Goal: Find specific page/section: Find specific page/section

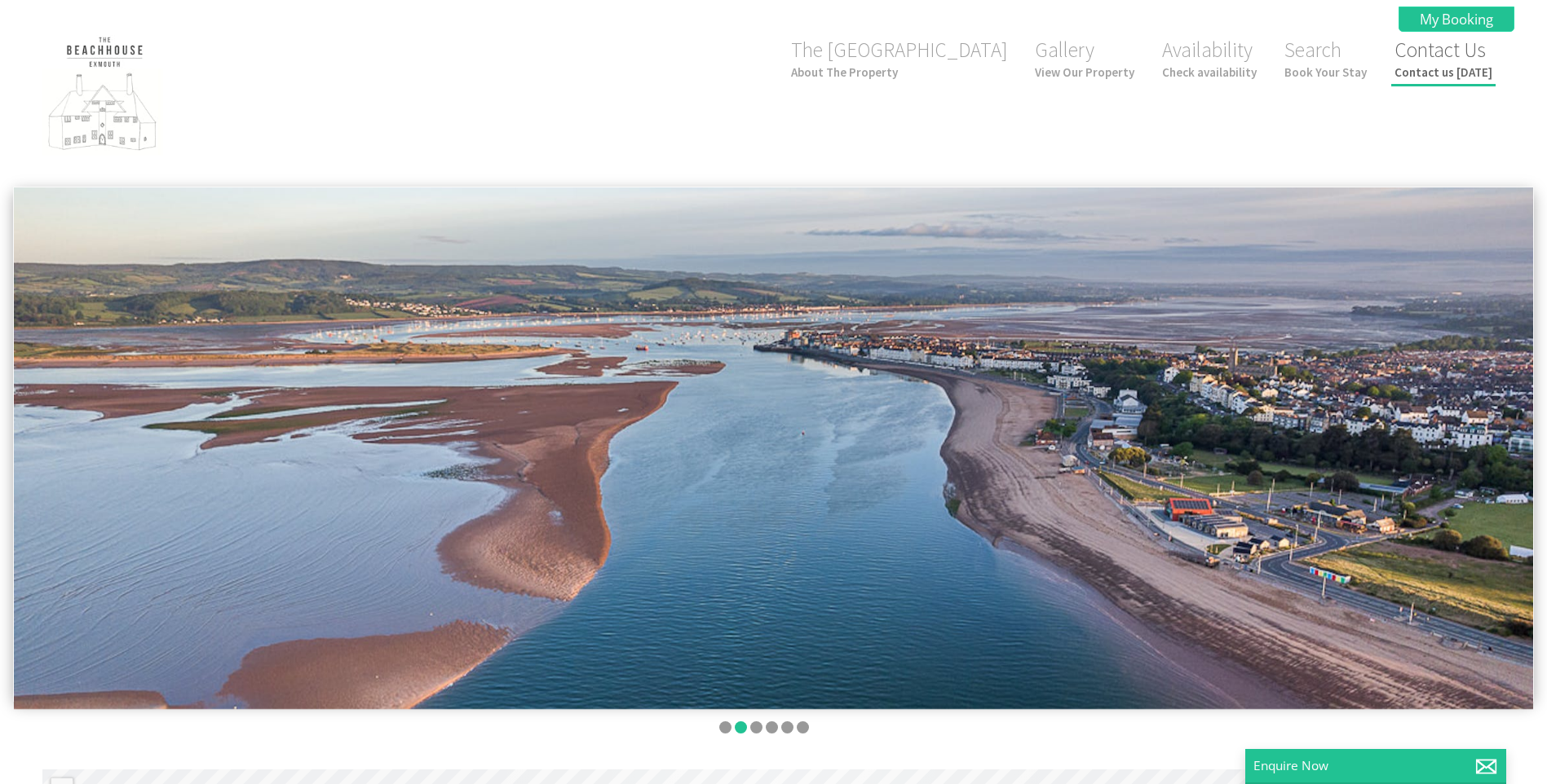
click at [1437, 69] on small "Contact us [DATE]" at bounding box center [1443, 72] width 98 height 16
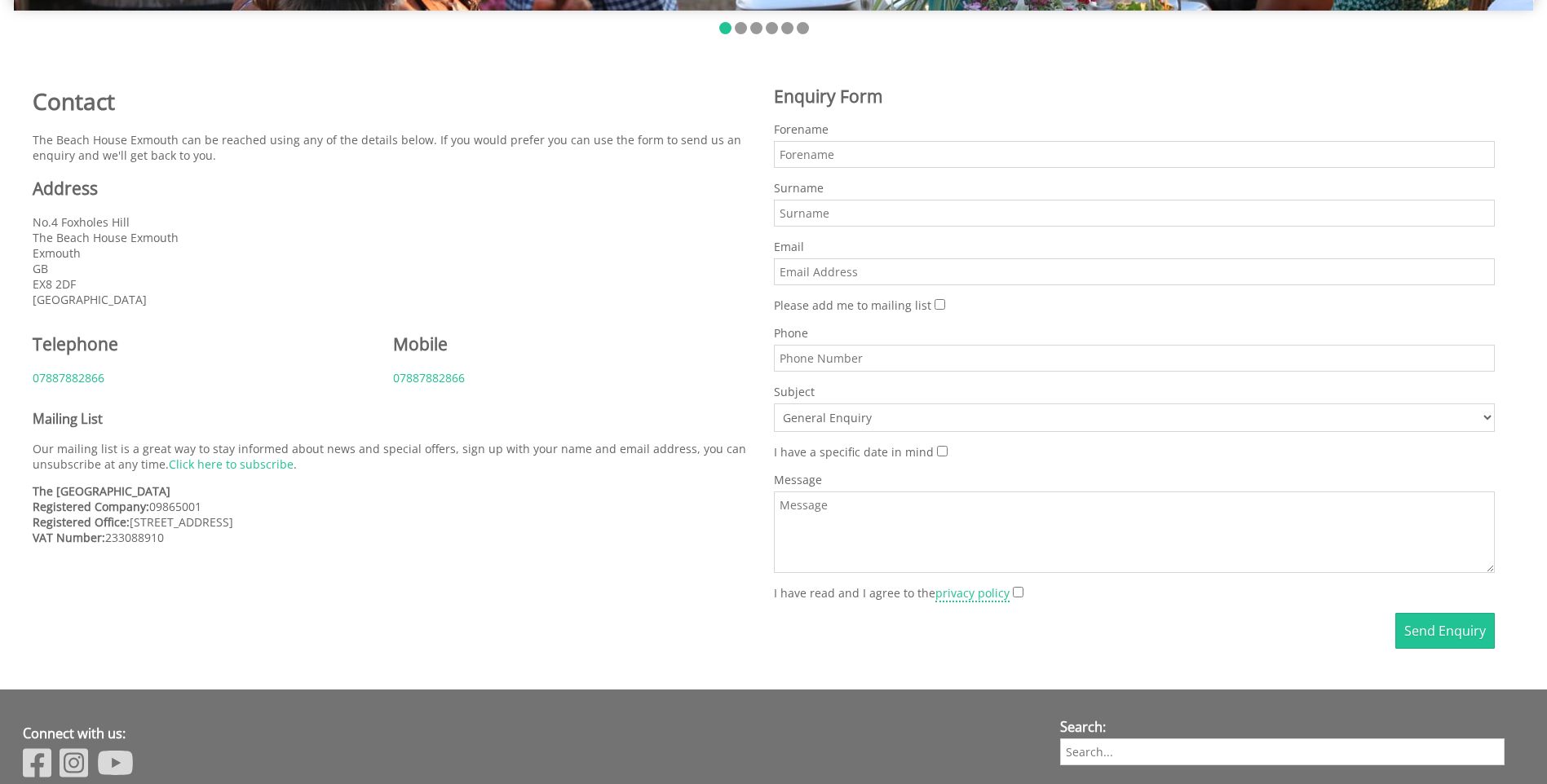
scroll to position [698, 0]
drag, startPoint x: 208, startPoint y: 508, endPoint x: 149, endPoint y: 507, distance: 59.0
click at [149, 507] on p "The Beach House Registered Company: 09865001 Registered Office: [STREET_ADDRESS…" at bounding box center [393, 515] width 721 height 62
drag, startPoint x: 149, startPoint y: 507, endPoint x: 158, endPoint y: 515, distance: 12.0
click at [158, 515] on p "The Beach House Registered Company: 09865001 Registered Office: [STREET_ADDRESS…" at bounding box center [393, 515] width 721 height 62
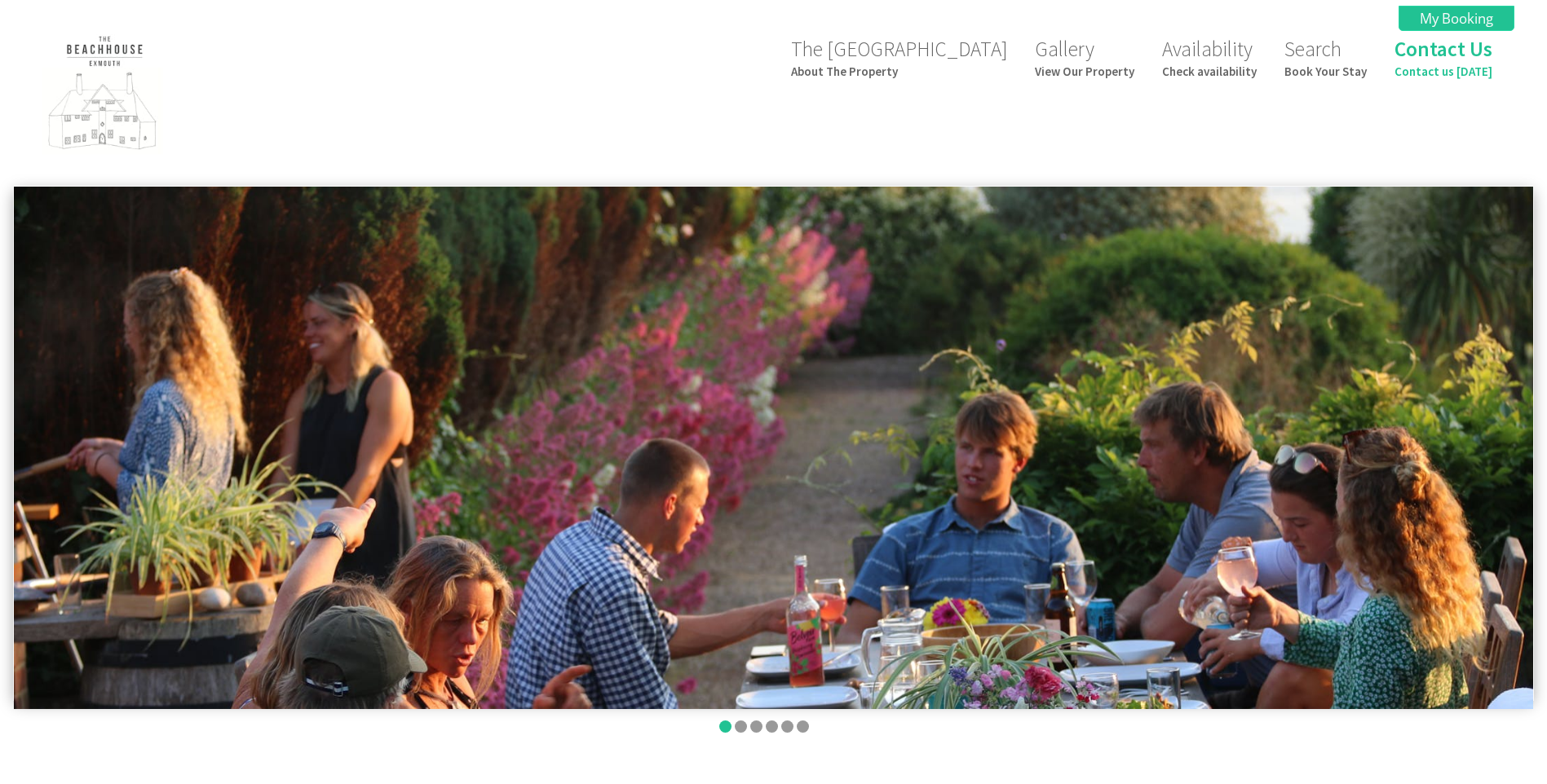
scroll to position [0, 0]
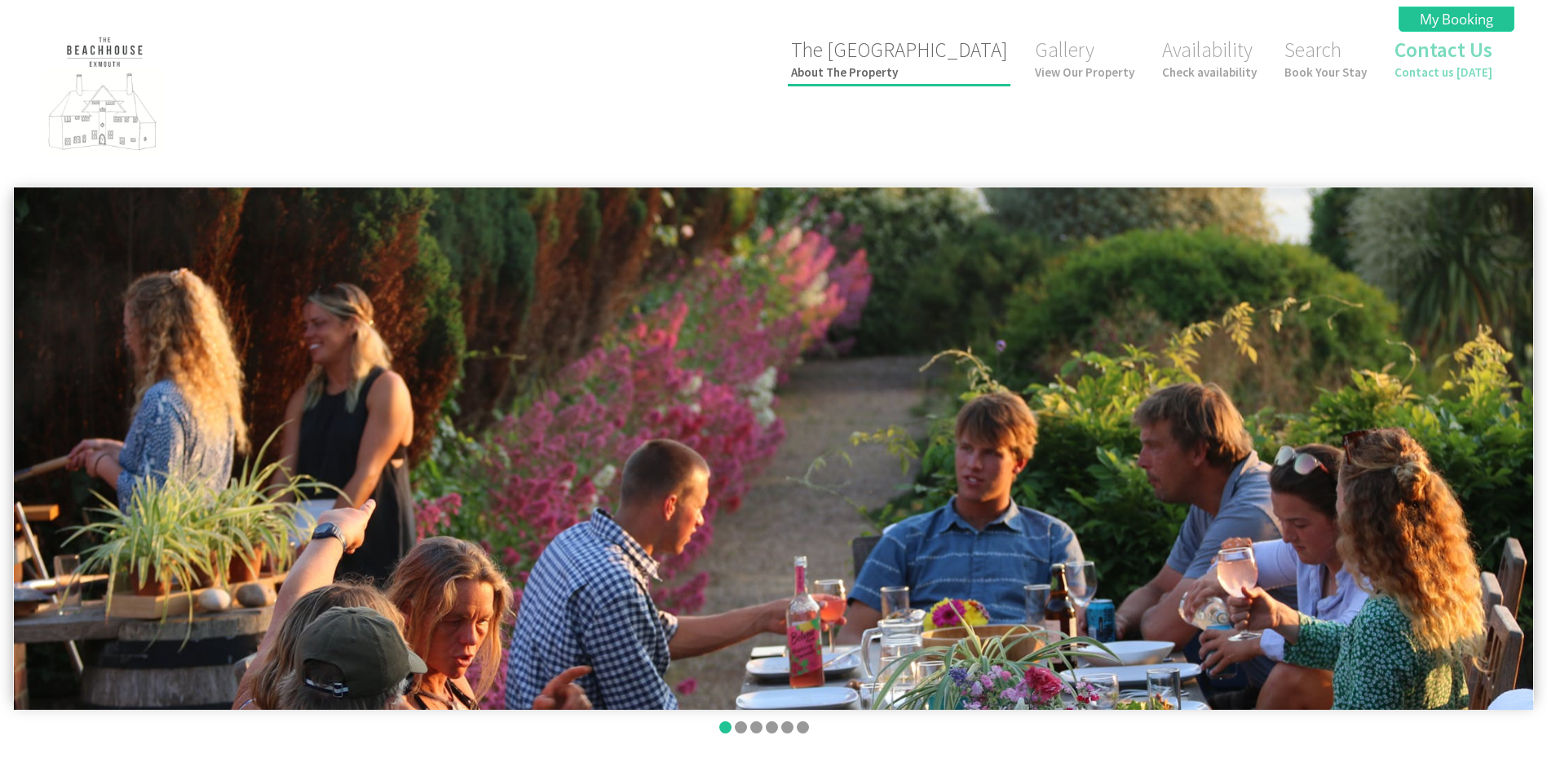
click at [910, 78] on small "About The Property" at bounding box center [898, 72] width 216 height 16
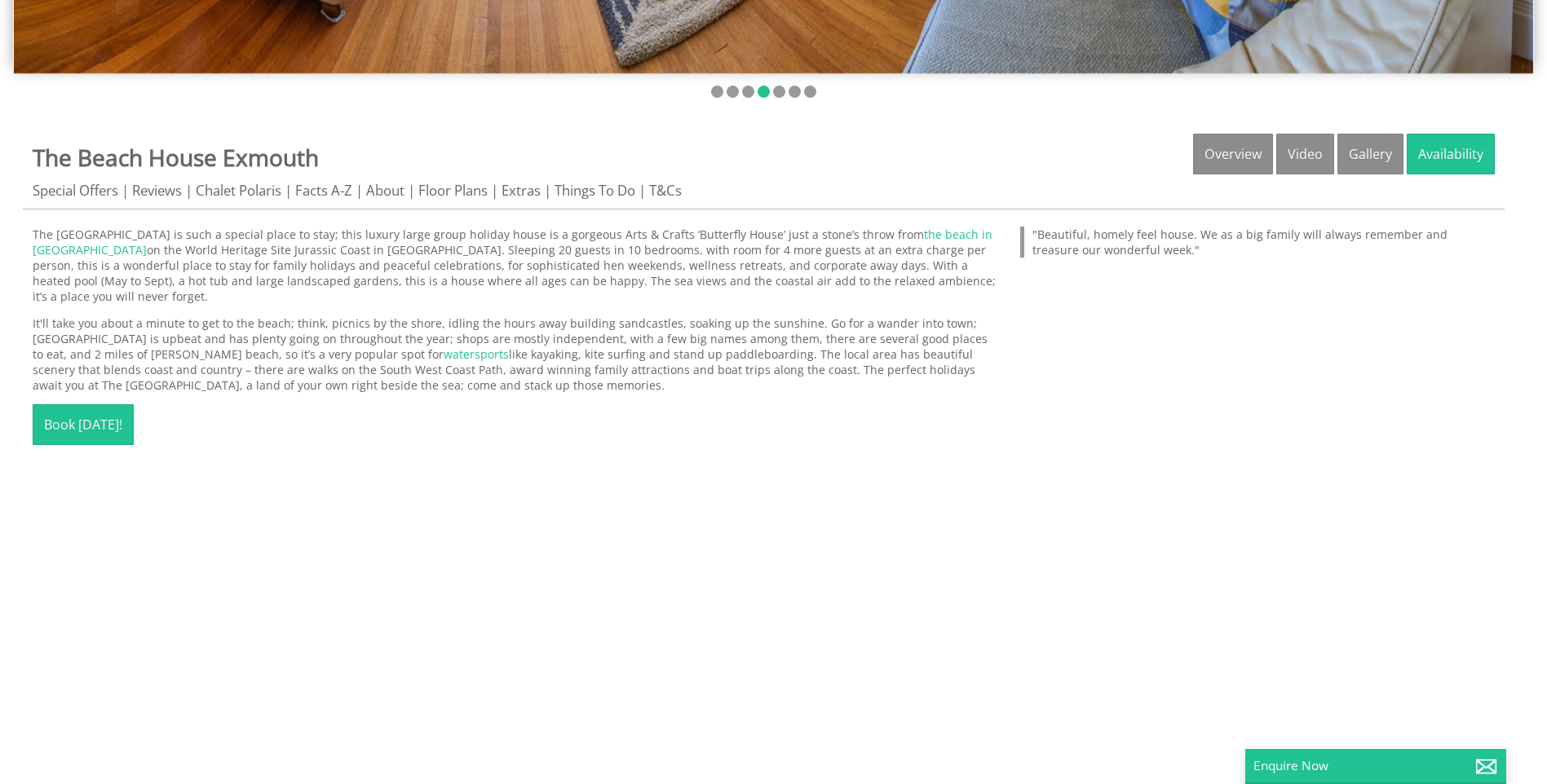
scroll to position [478, 0]
